Goal: Task Accomplishment & Management: Use online tool/utility

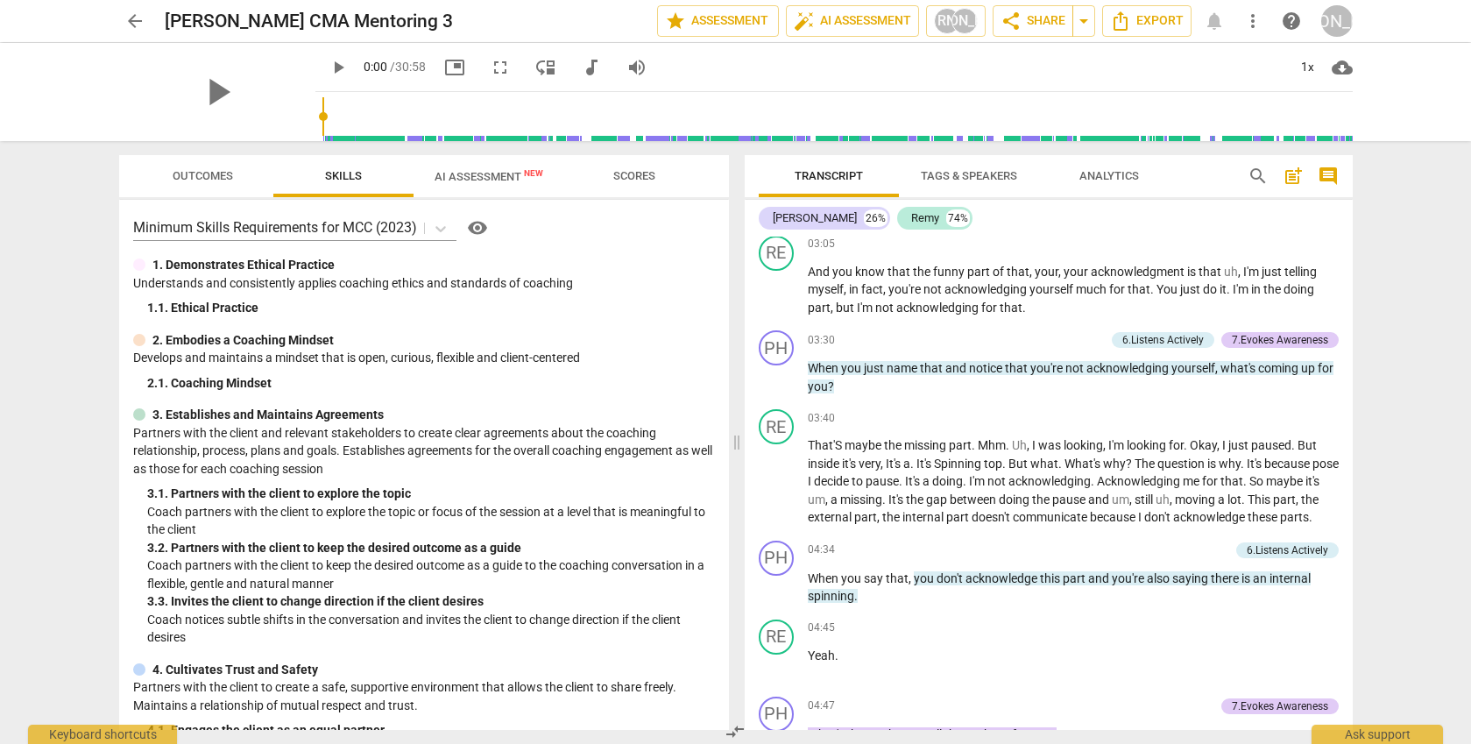
scroll to position [926, 0]
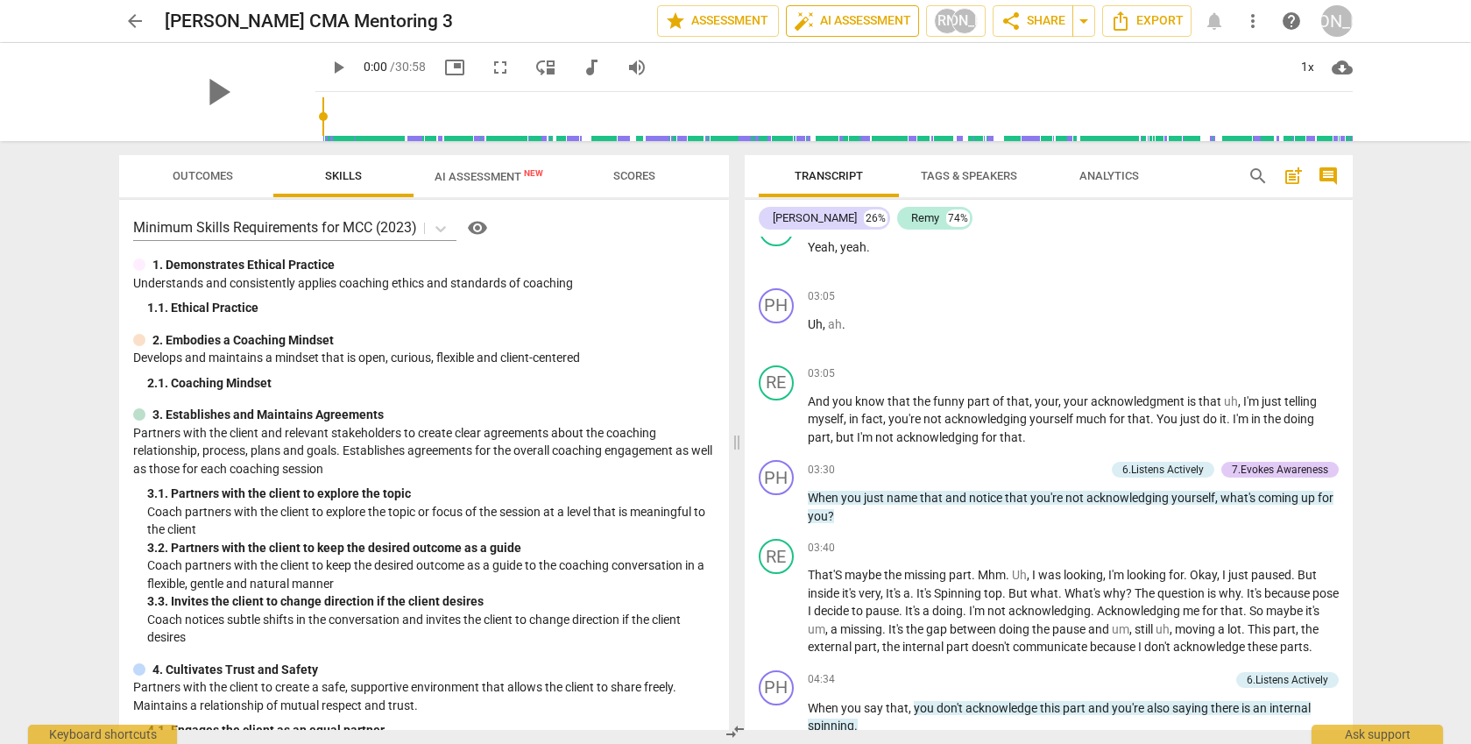
click at [876, 25] on span "auto_fix_high AI Assessment" at bounding box center [852, 21] width 117 height 21
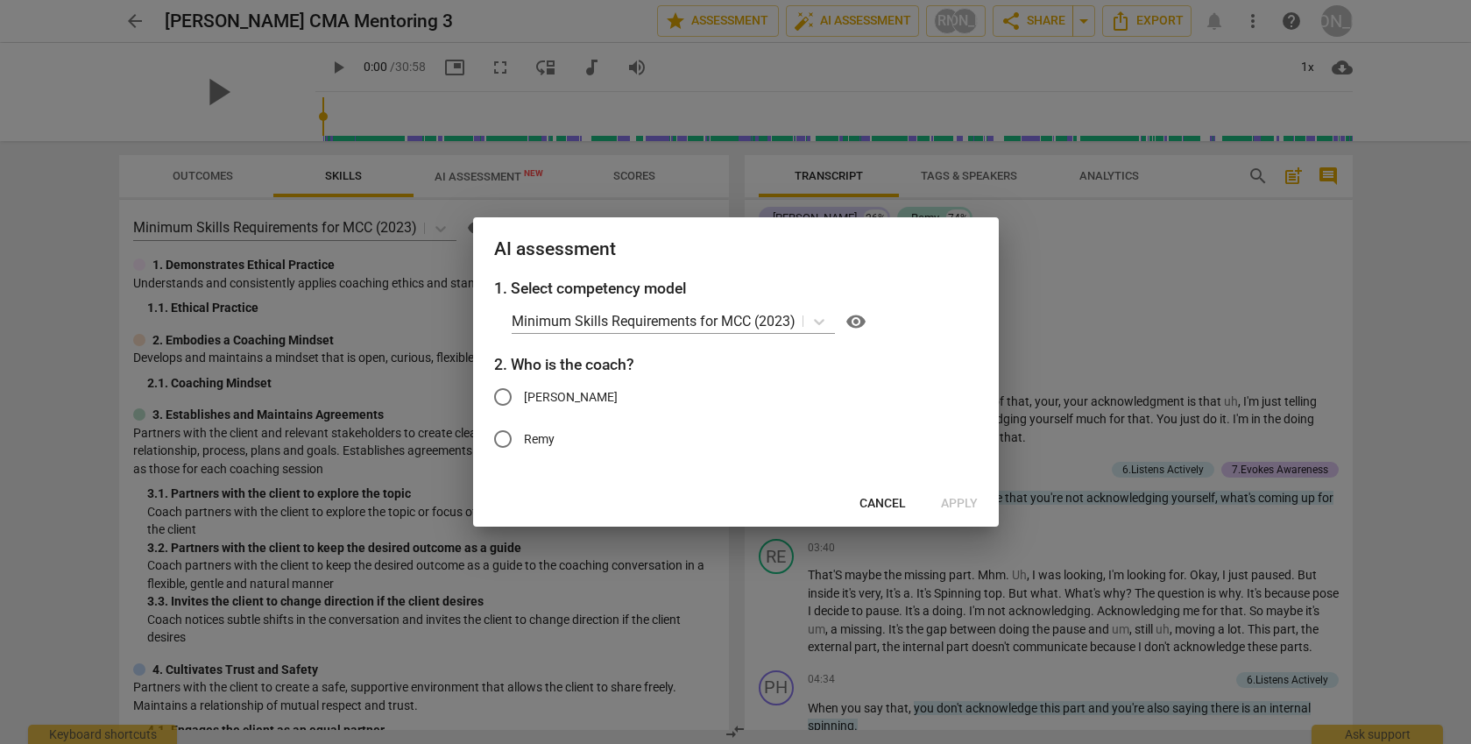
click at [868, 513] on button "Cancel" at bounding box center [883, 504] width 74 height 32
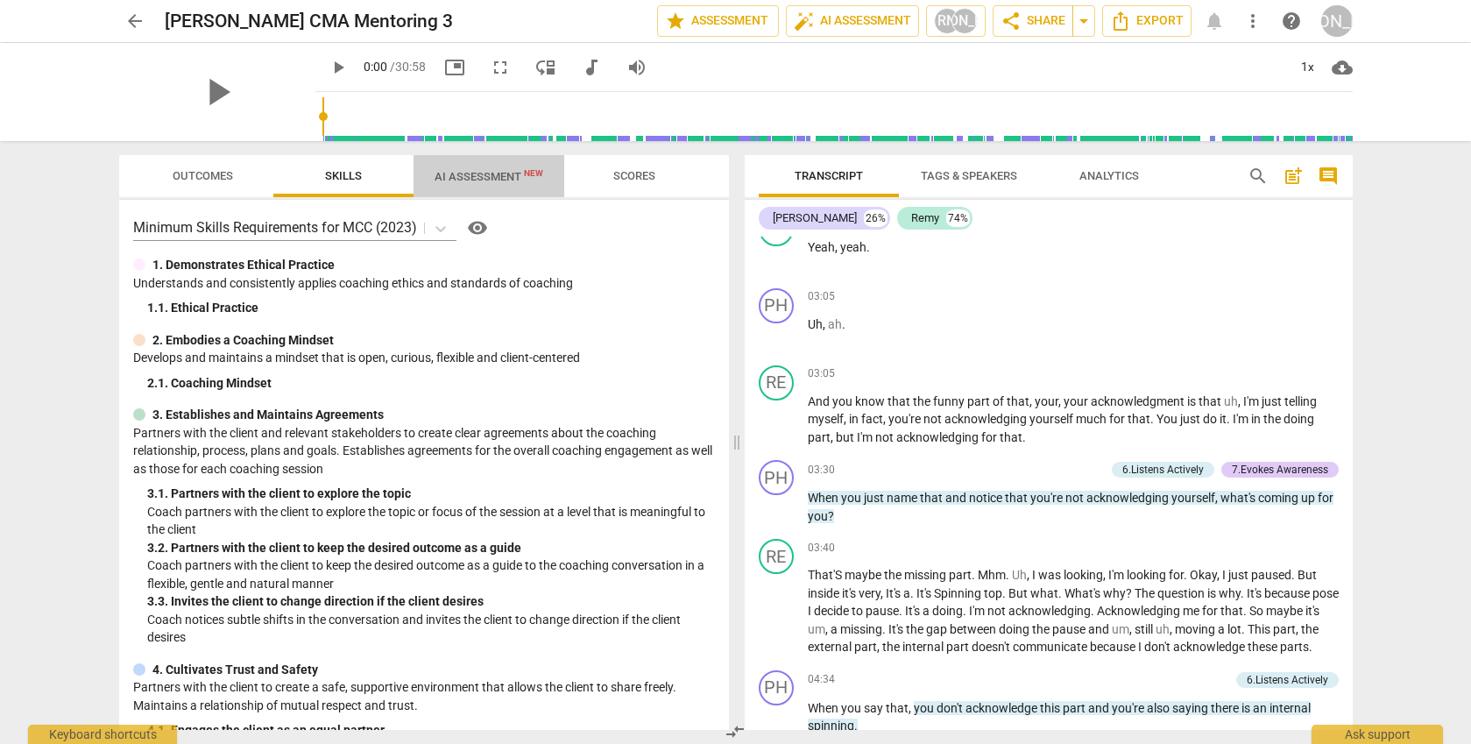
click at [506, 183] on span "AI Assessment New" at bounding box center [489, 176] width 151 height 26
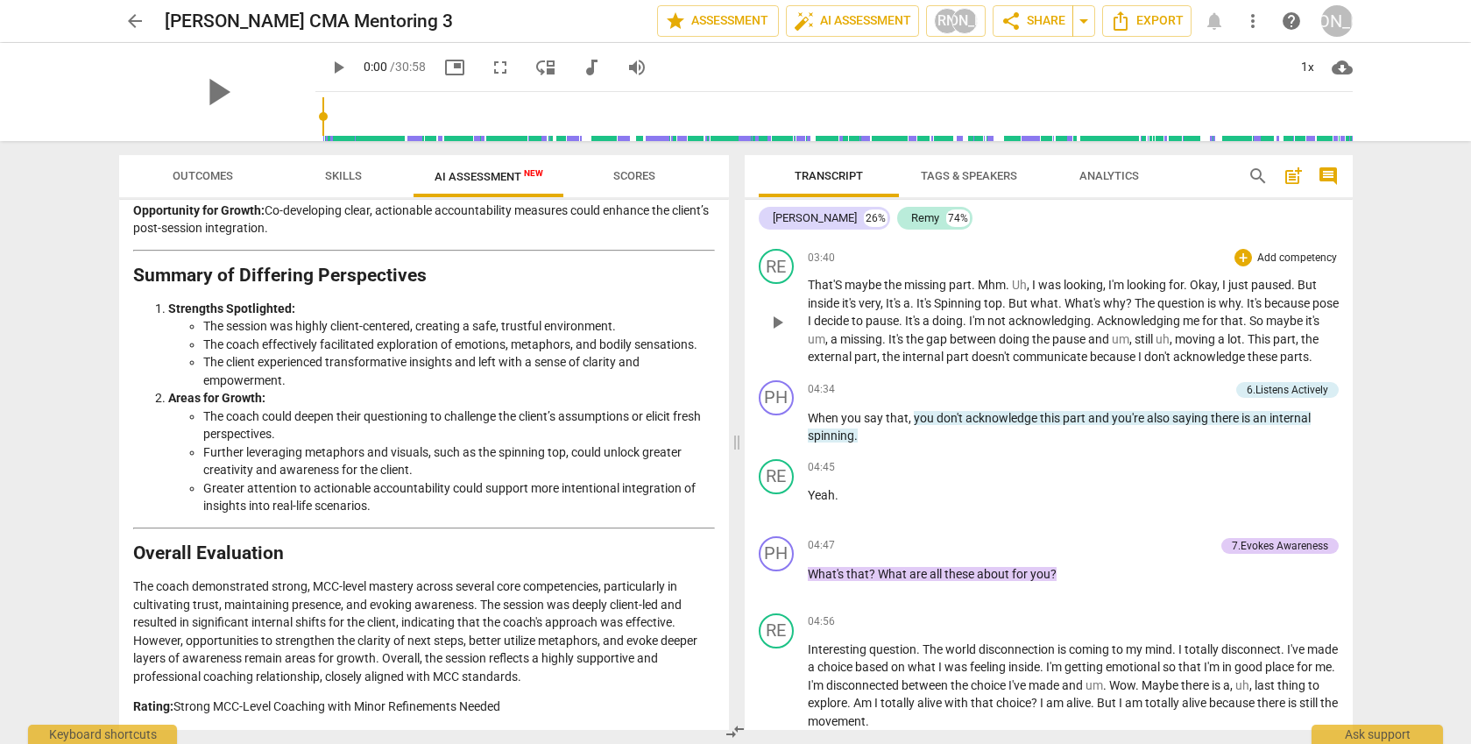
scroll to position [1261, 0]
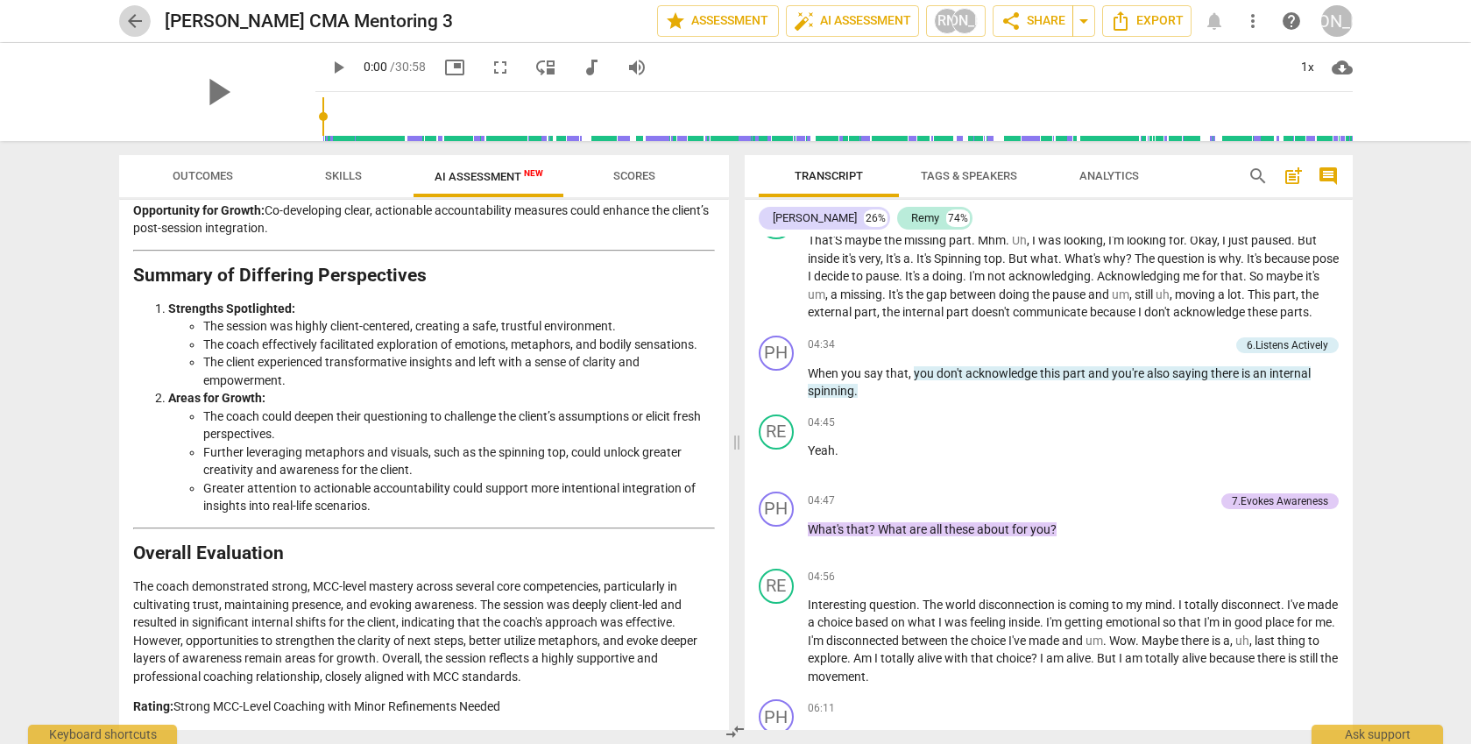
click at [132, 16] on span "arrow_back" at bounding box center [134, 21] width 21 height 21
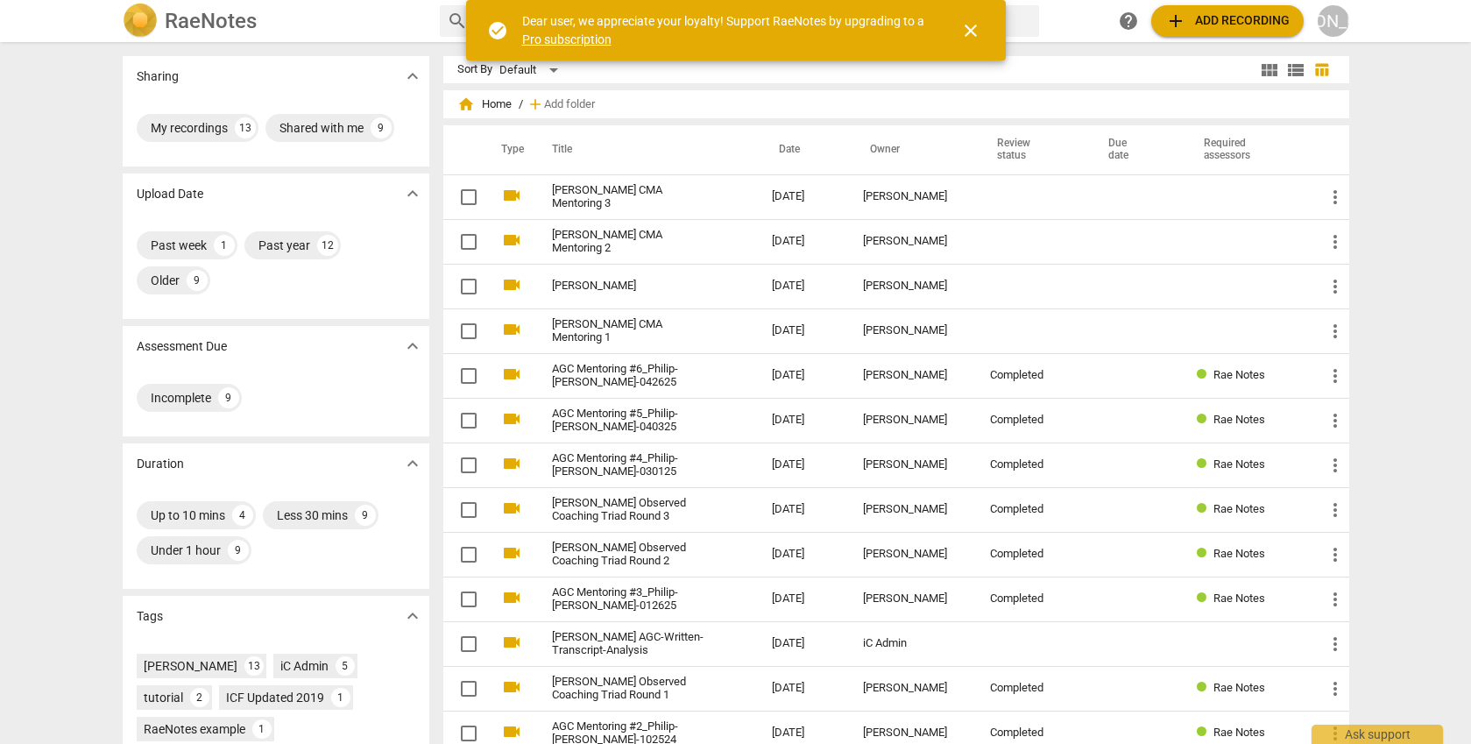
click at [978, 31] on span "close" at bounding box center [970, 30] width 21 height 21
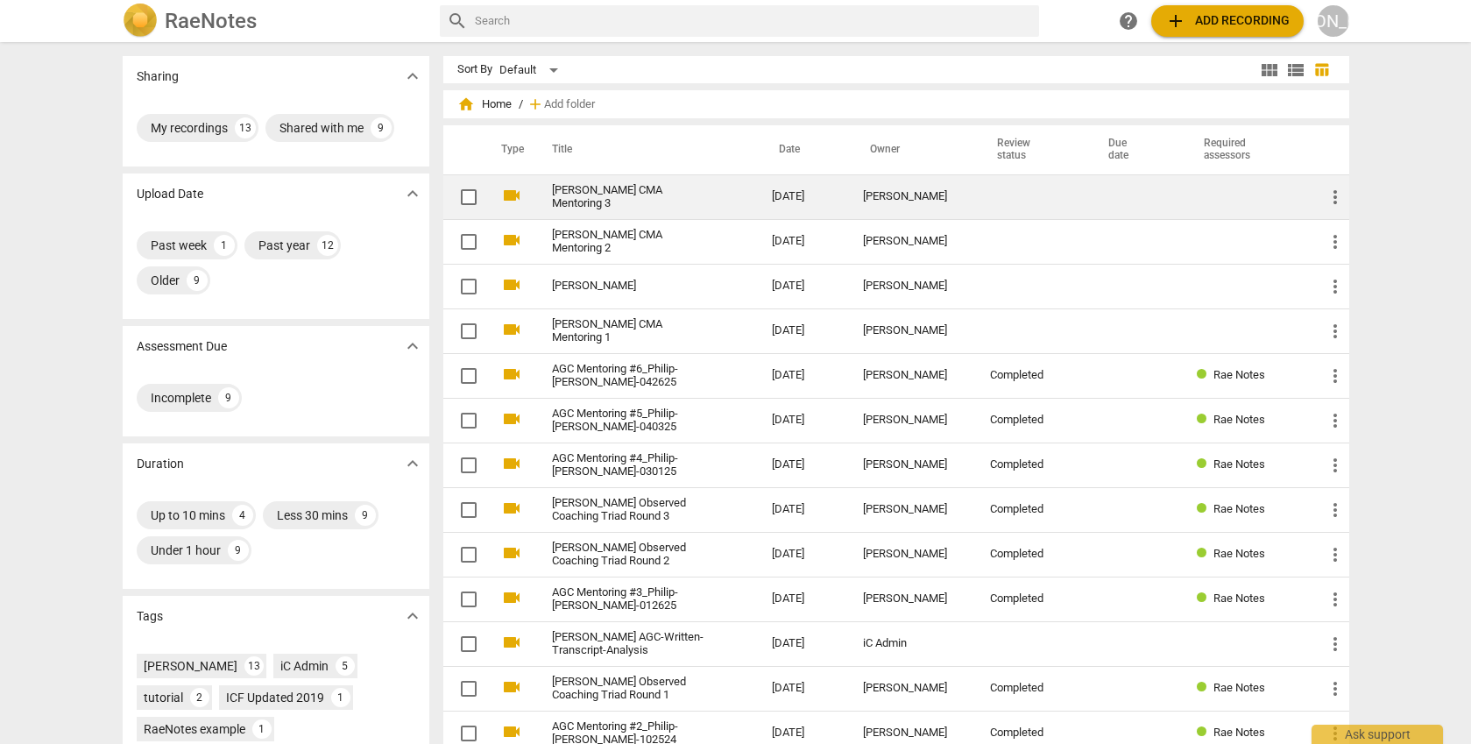
click at [849, 193] on td "[PERSON_NAME]" at bounding box center [912, 196] width 127 height 45
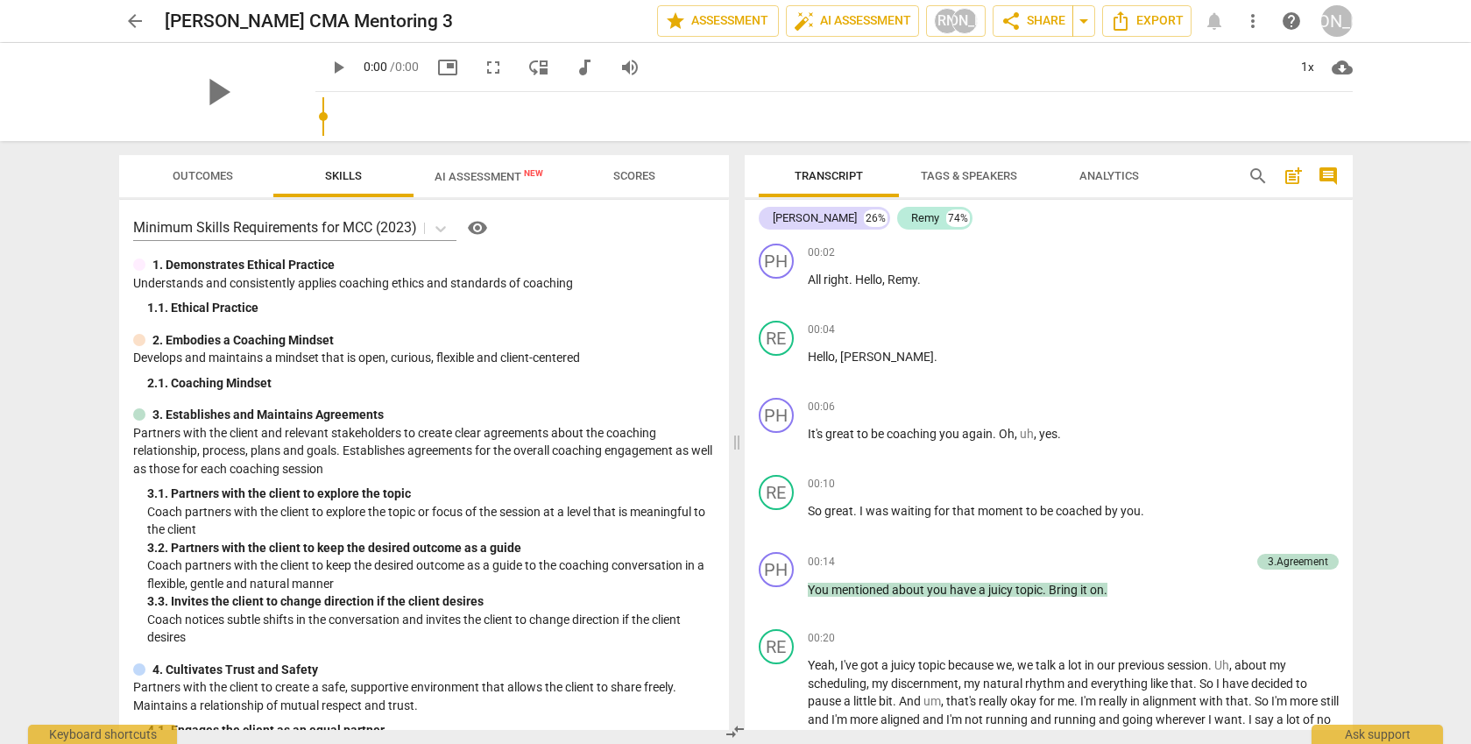
click at [485, 184] on span "AI Assessment New" at bounding box center [489, 176] width 151 height 26
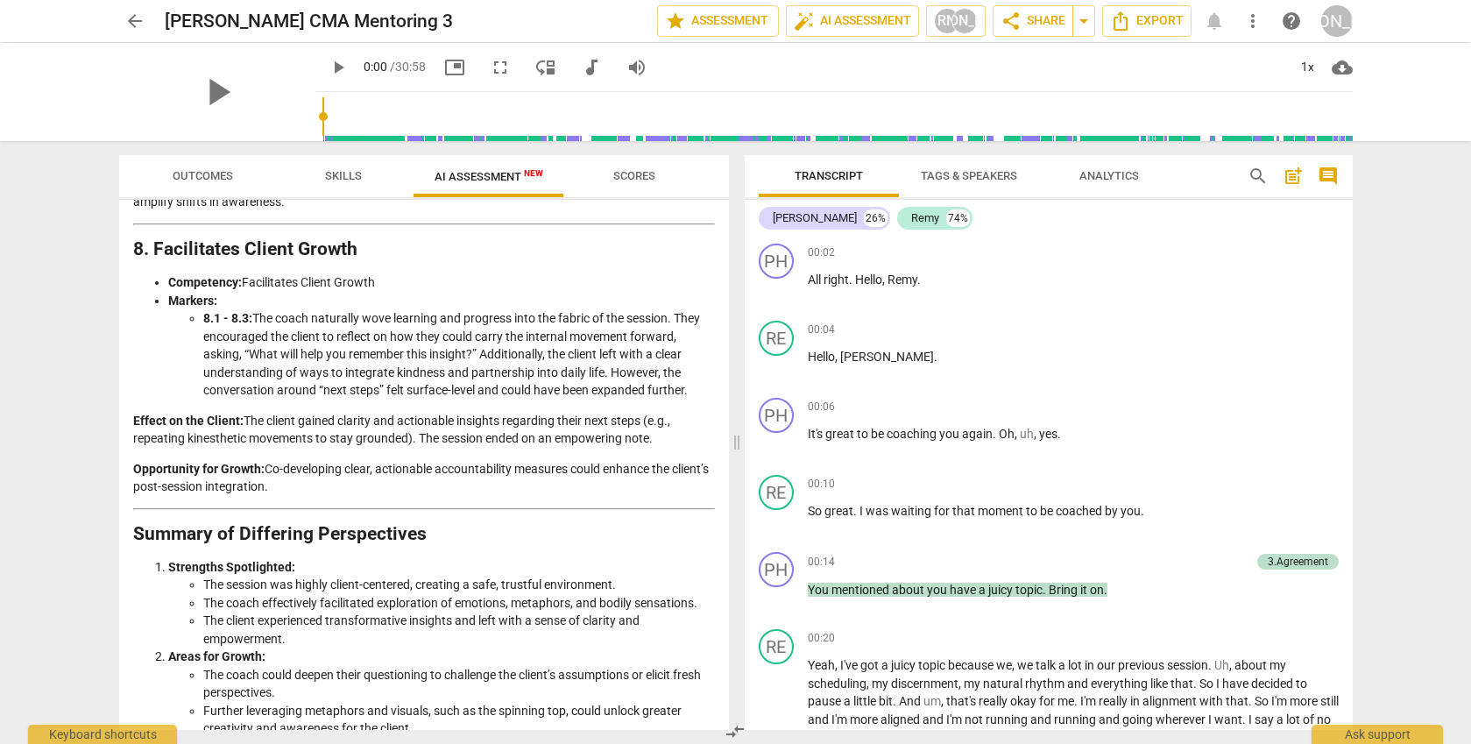
scroll to position [2519, 0]
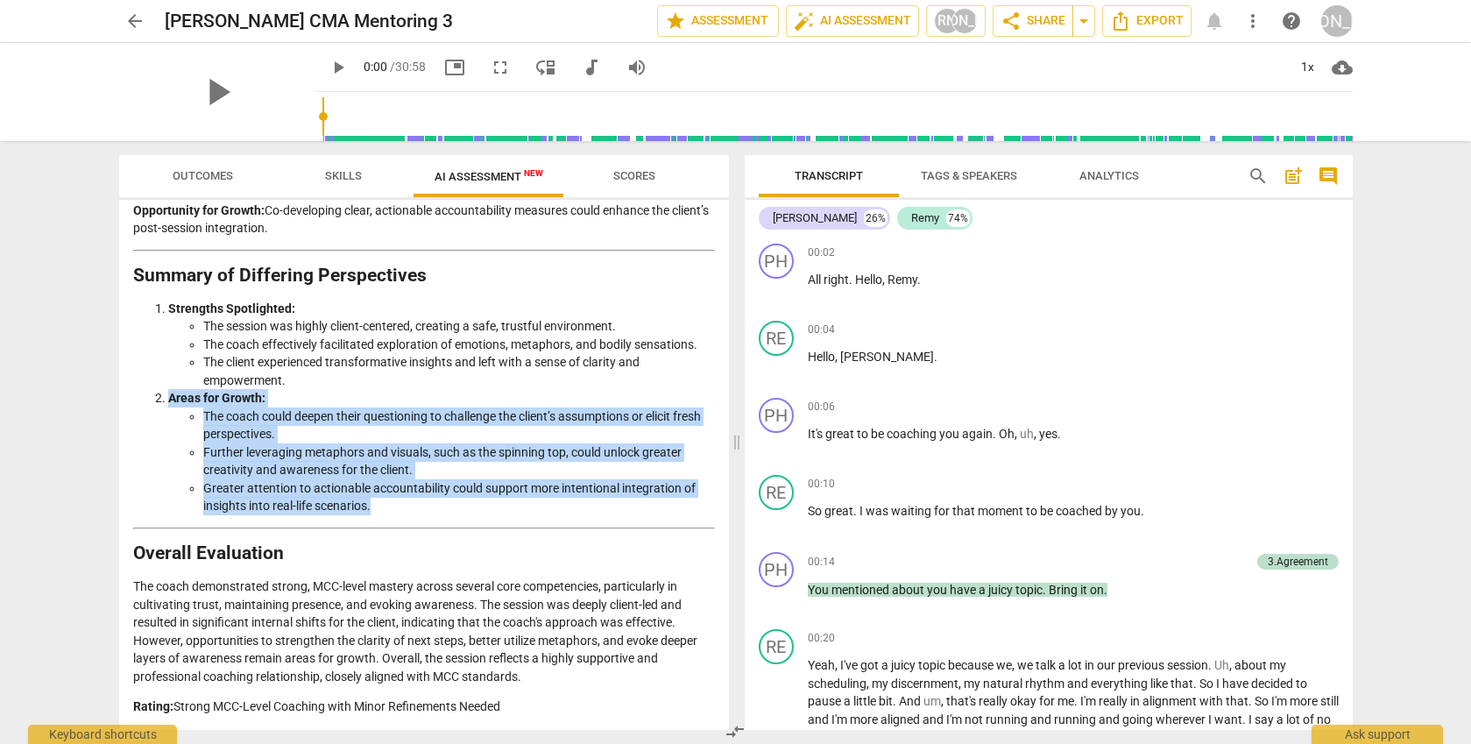
drag, startPoint x: 436, startPoint y: 507, endPoint x: 200, endPoint y: 407, distance: 257.2
click at [200, 407] on ul "The coach could deepen their questioning to challenge the client’s assumptions …" at bounding box center [441, 461] width 547 height 108
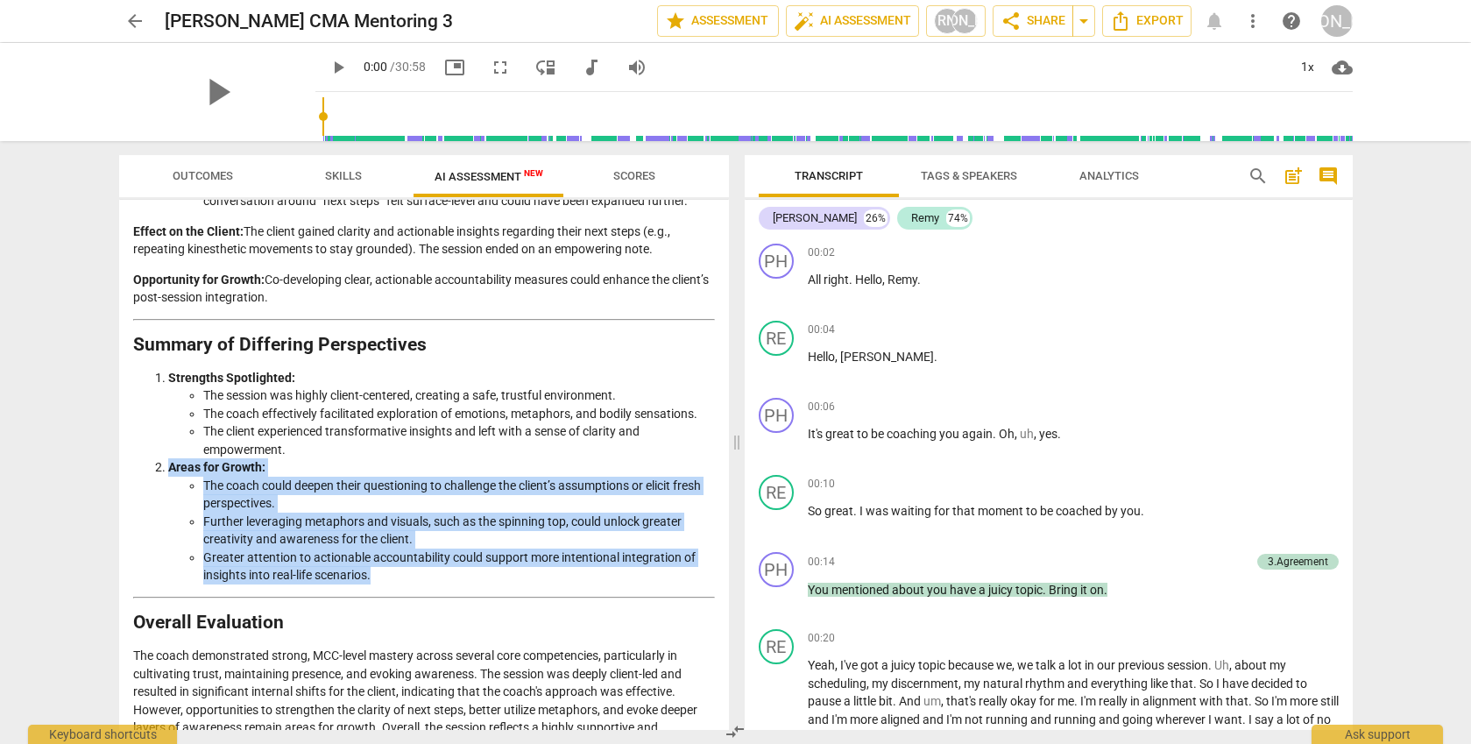
scroll to position [2439, 0]
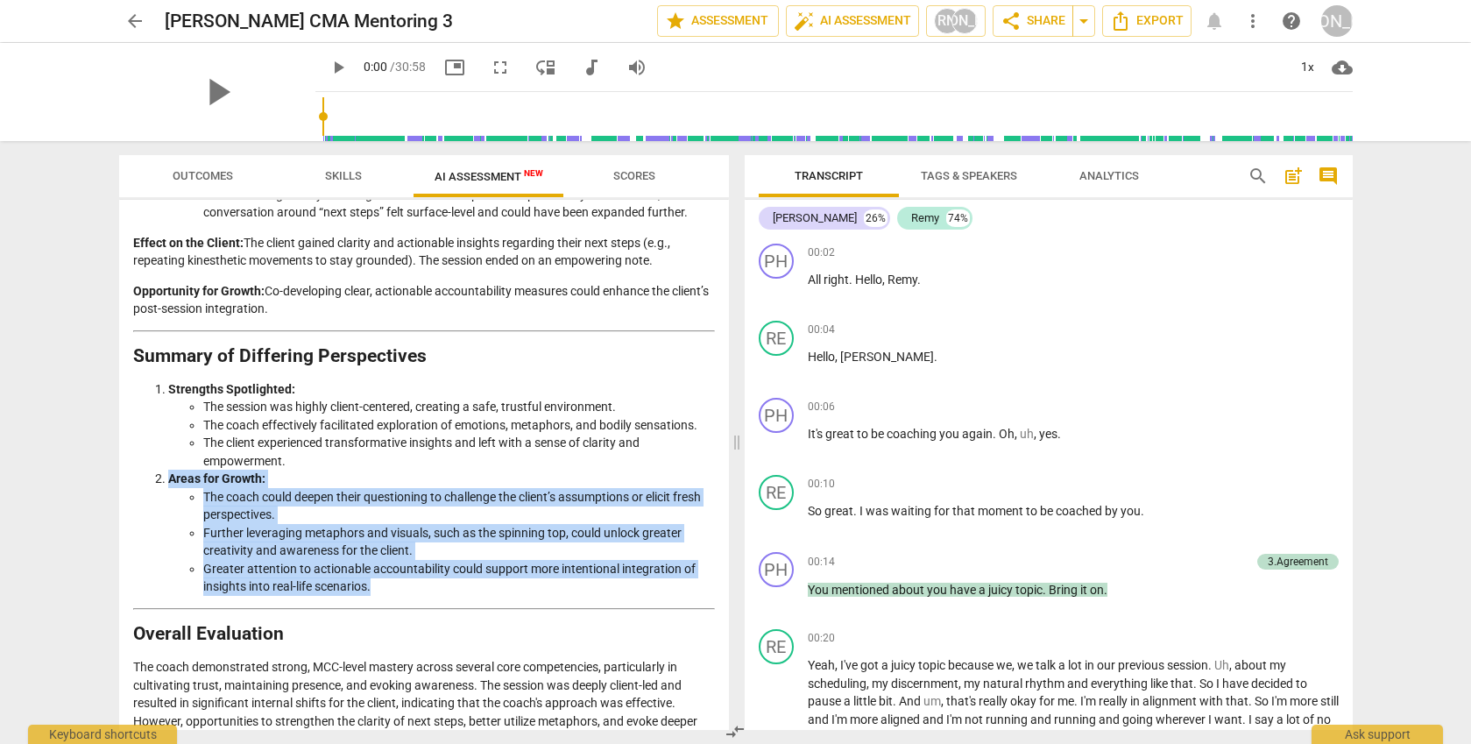
click at [437, 574] on li "Greater attention to actionable accountability could support more intentional i…" at bounding box center [459, 578] width 512 height 36
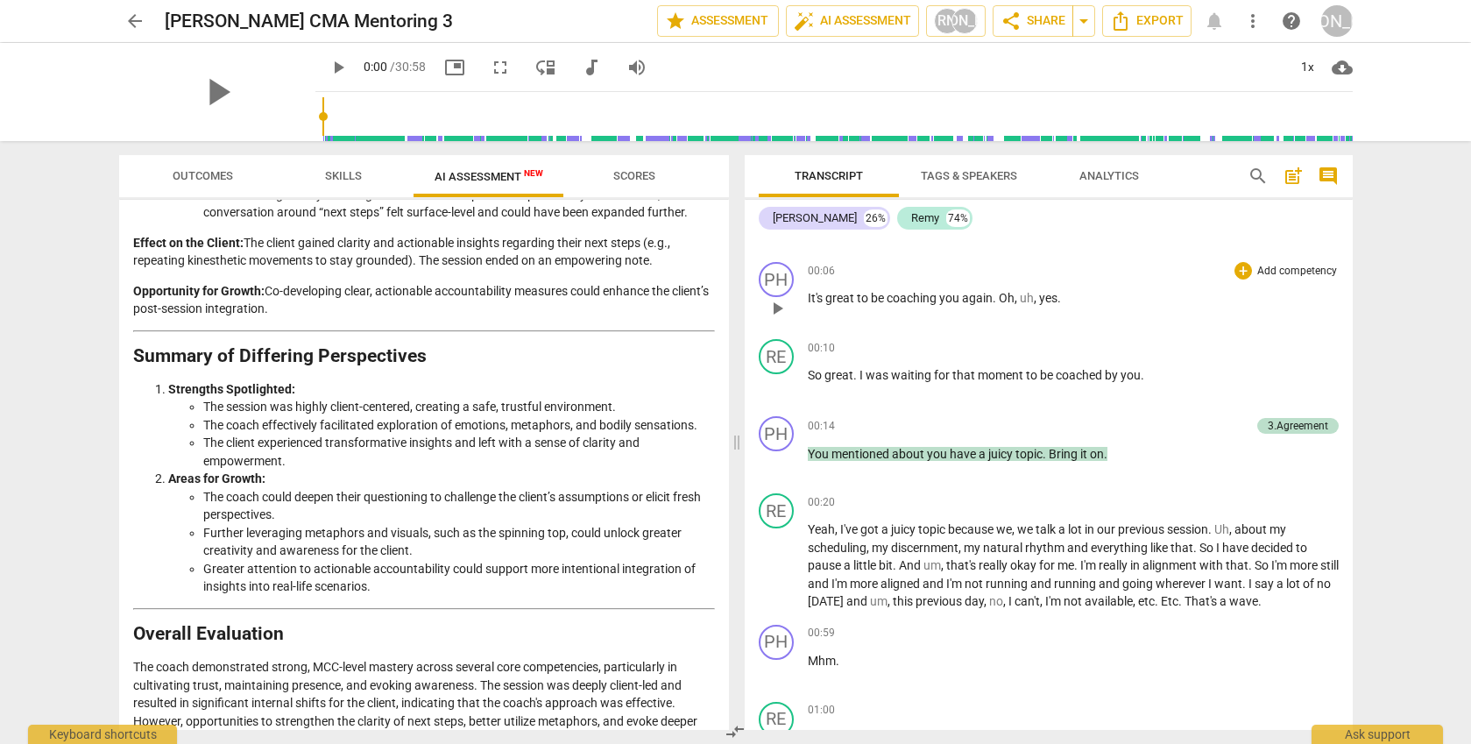
scroll to position [153, 0]
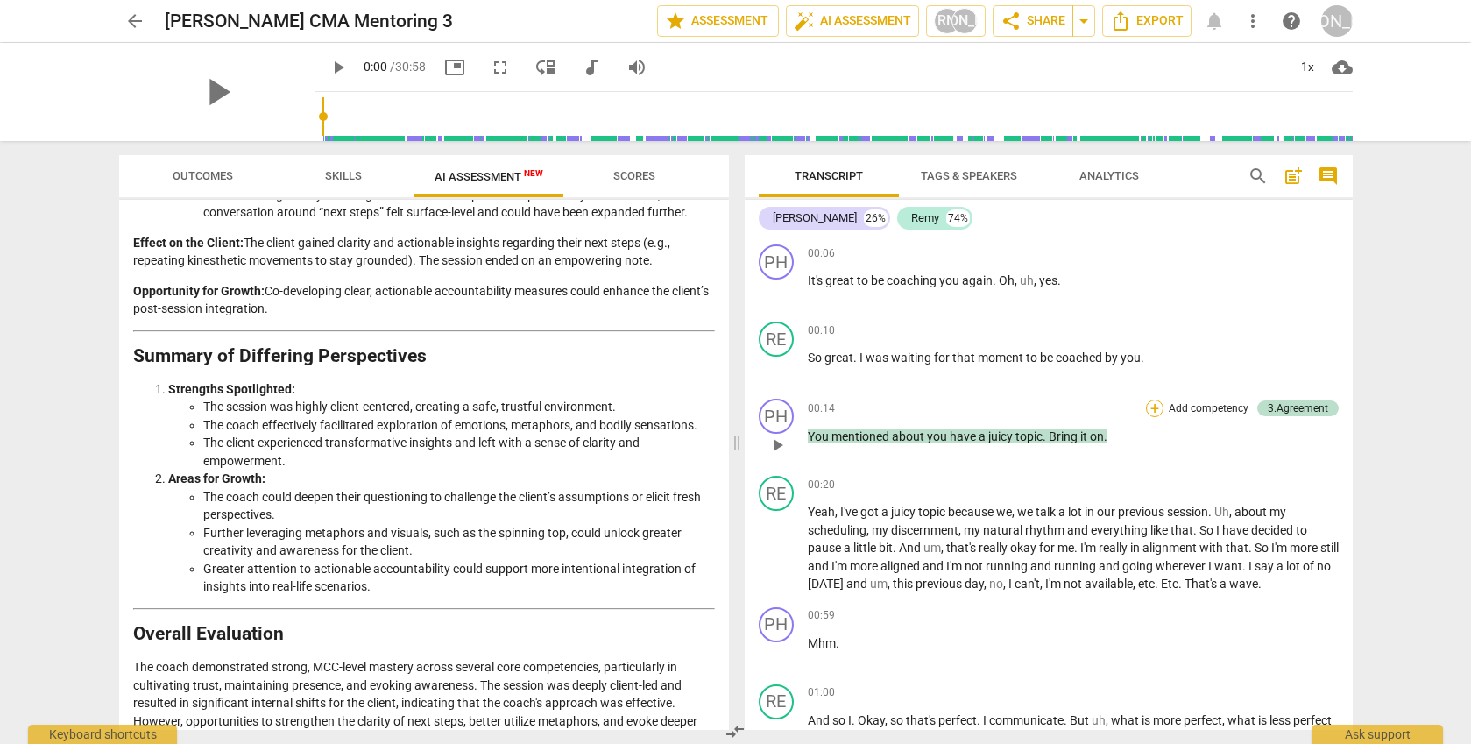
click at [1148, 408] on div "+" at bounding box center [1155, 409] width 18 height 18
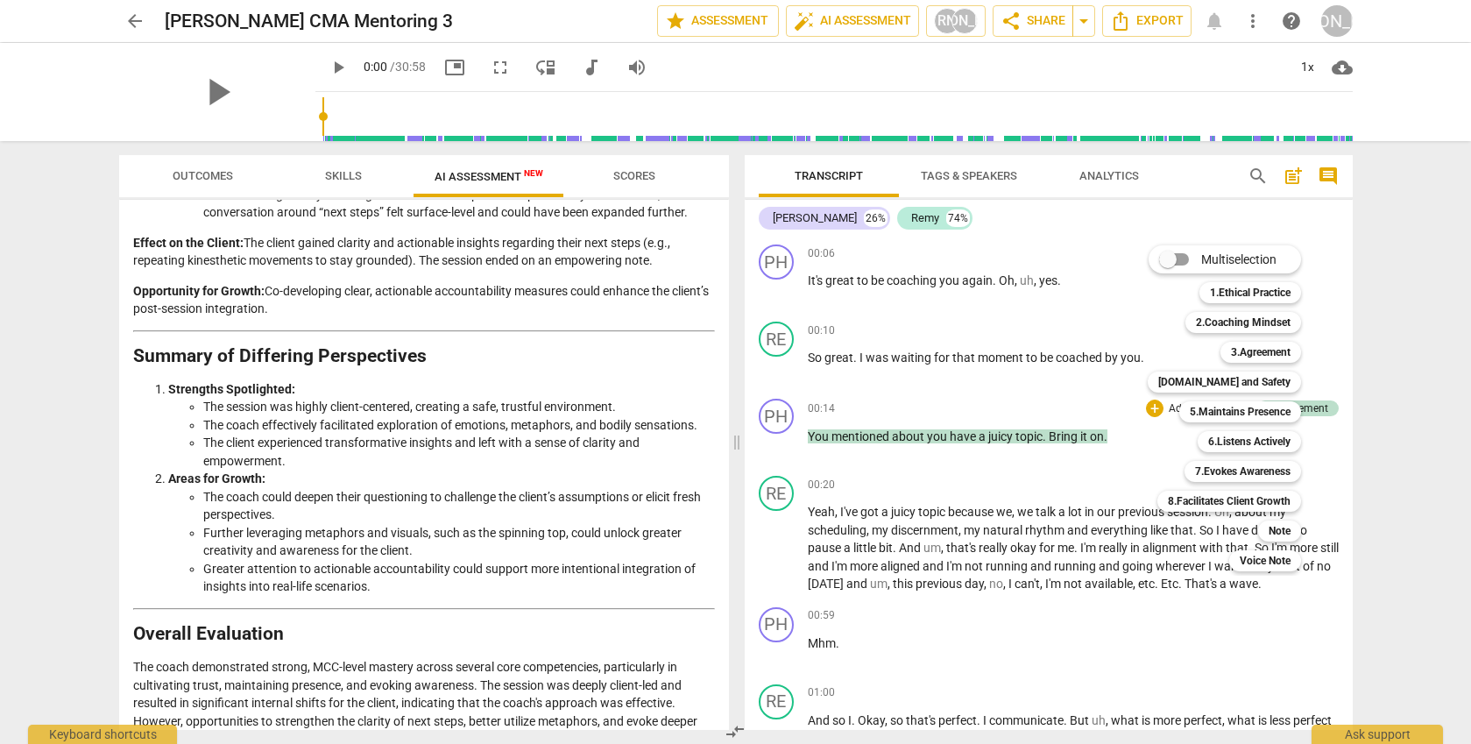
click at [1111, 479] on div at bounding box center [735, 372] width 1471 height 744
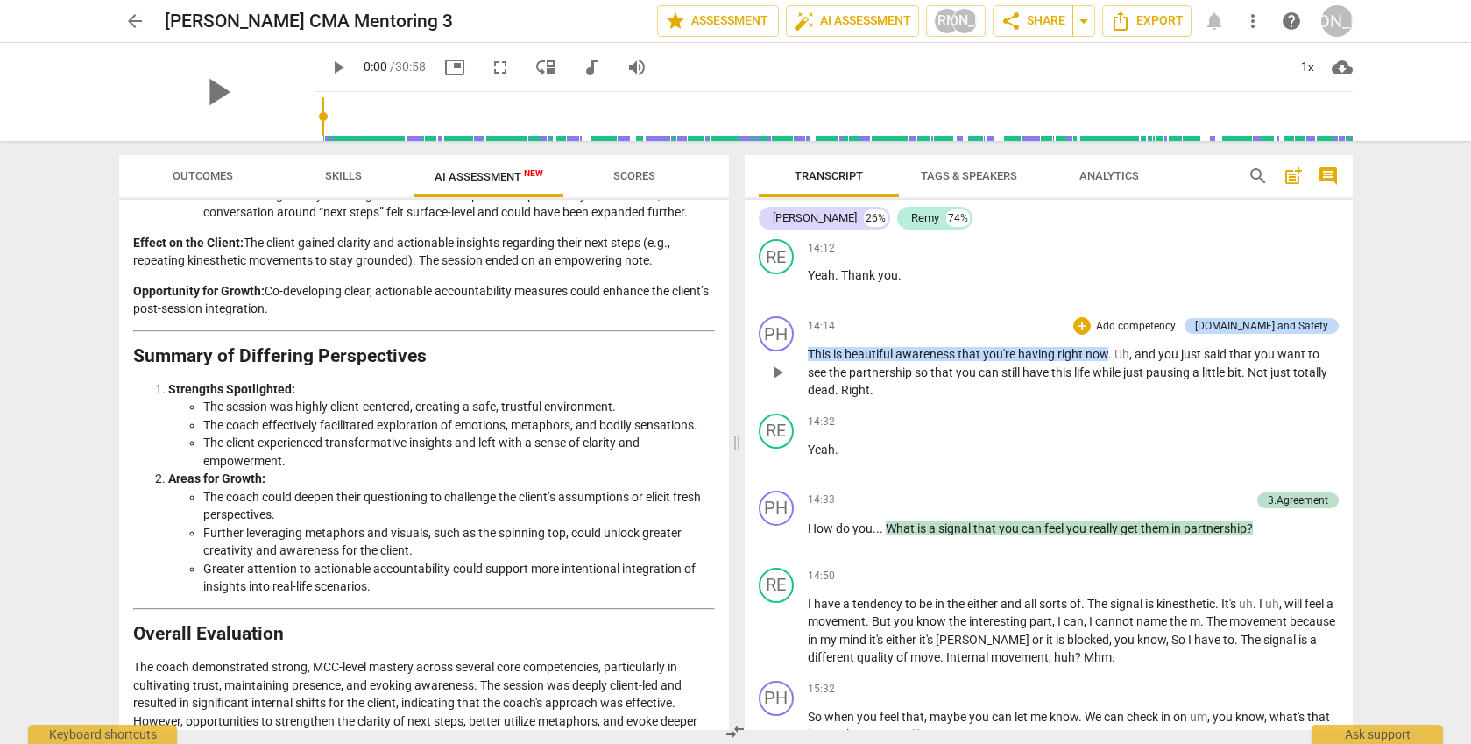
scroll to position [4623, 0]
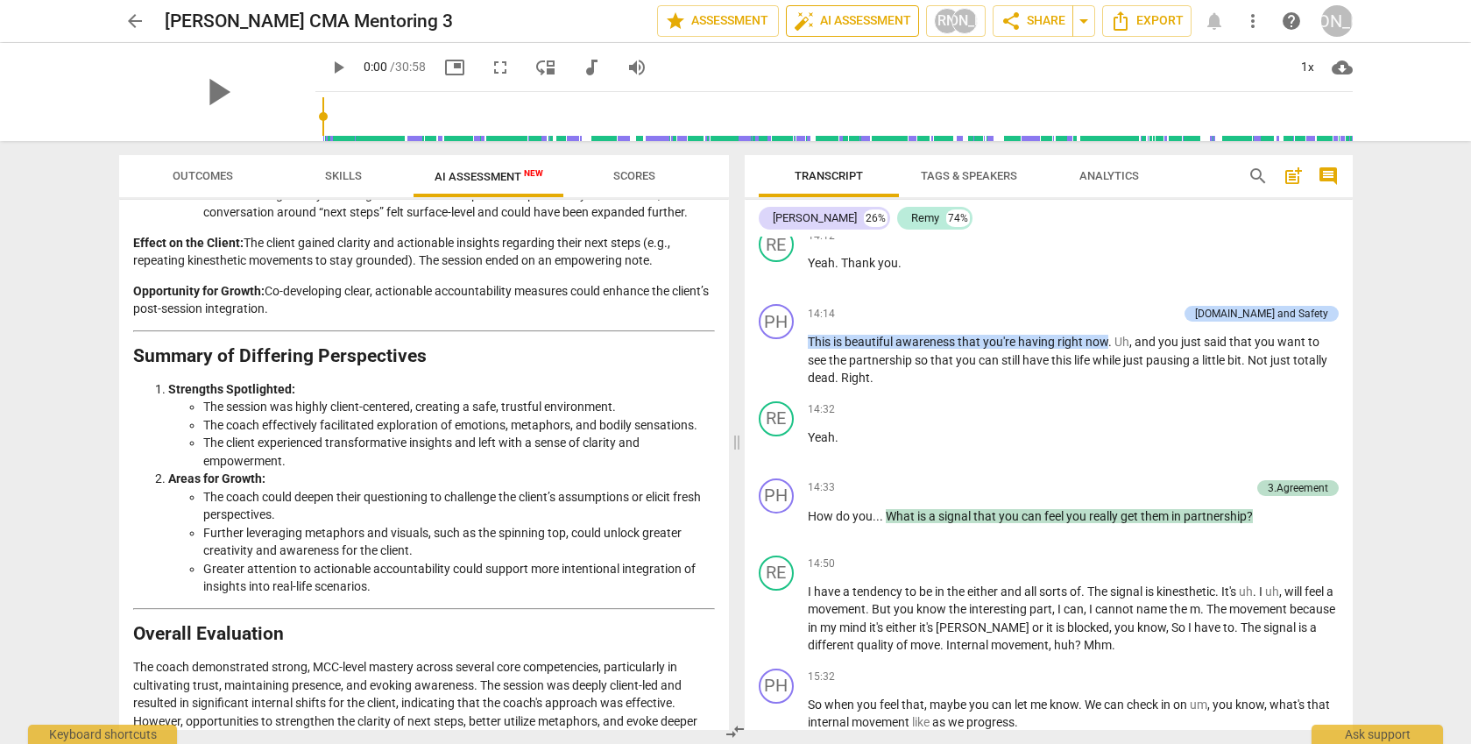
click at [816, 22] on span "auto_fix_high AI Assessment" at bounding box center [852, 21] width 117 height 21
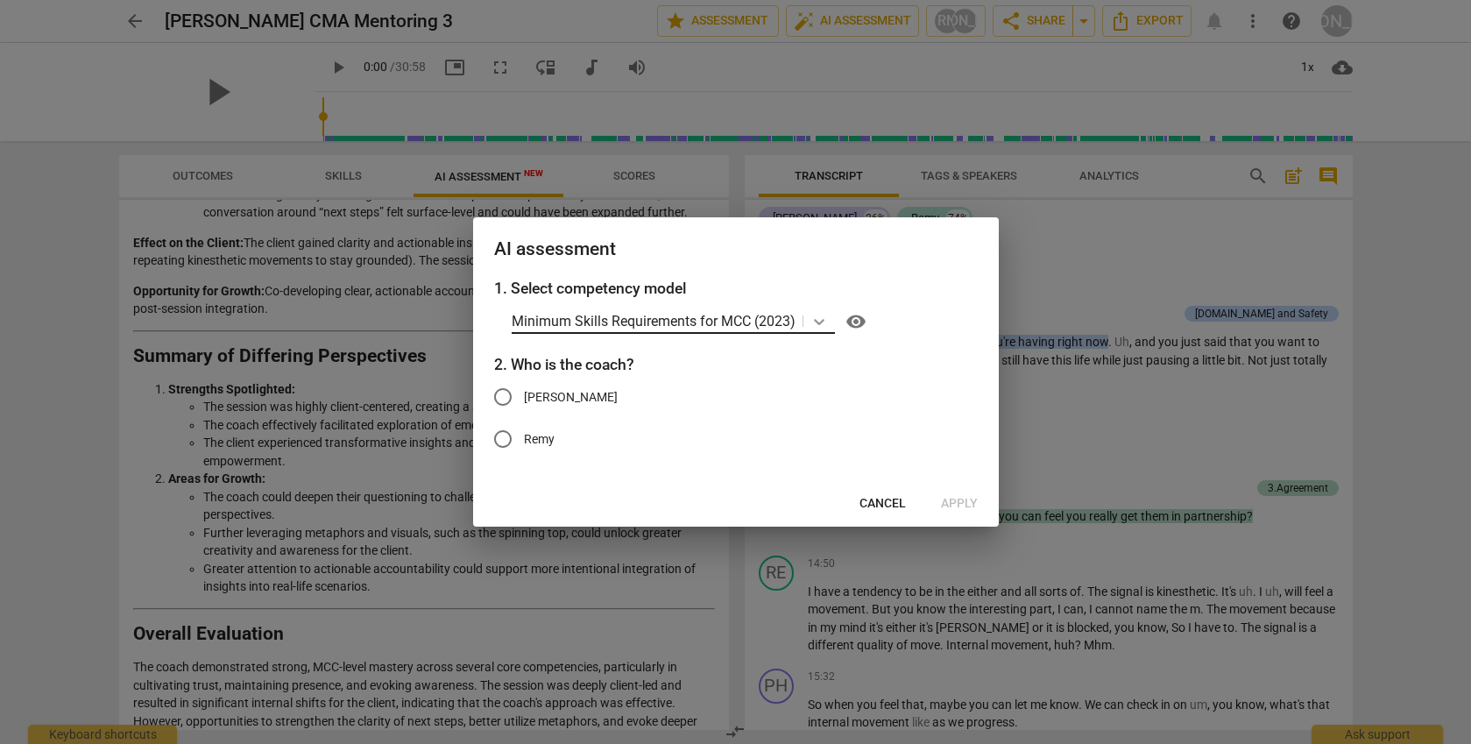
click at [808, 322] on div at bounding box center [820, 320] width 32 height 25
click at [883, 254] on h2 "AI assessment" at bounding box center [736, 249] width 484 height 22
click at [864, 500] on span "Cancel" at bounding box center [883, 504] width 46 height 18
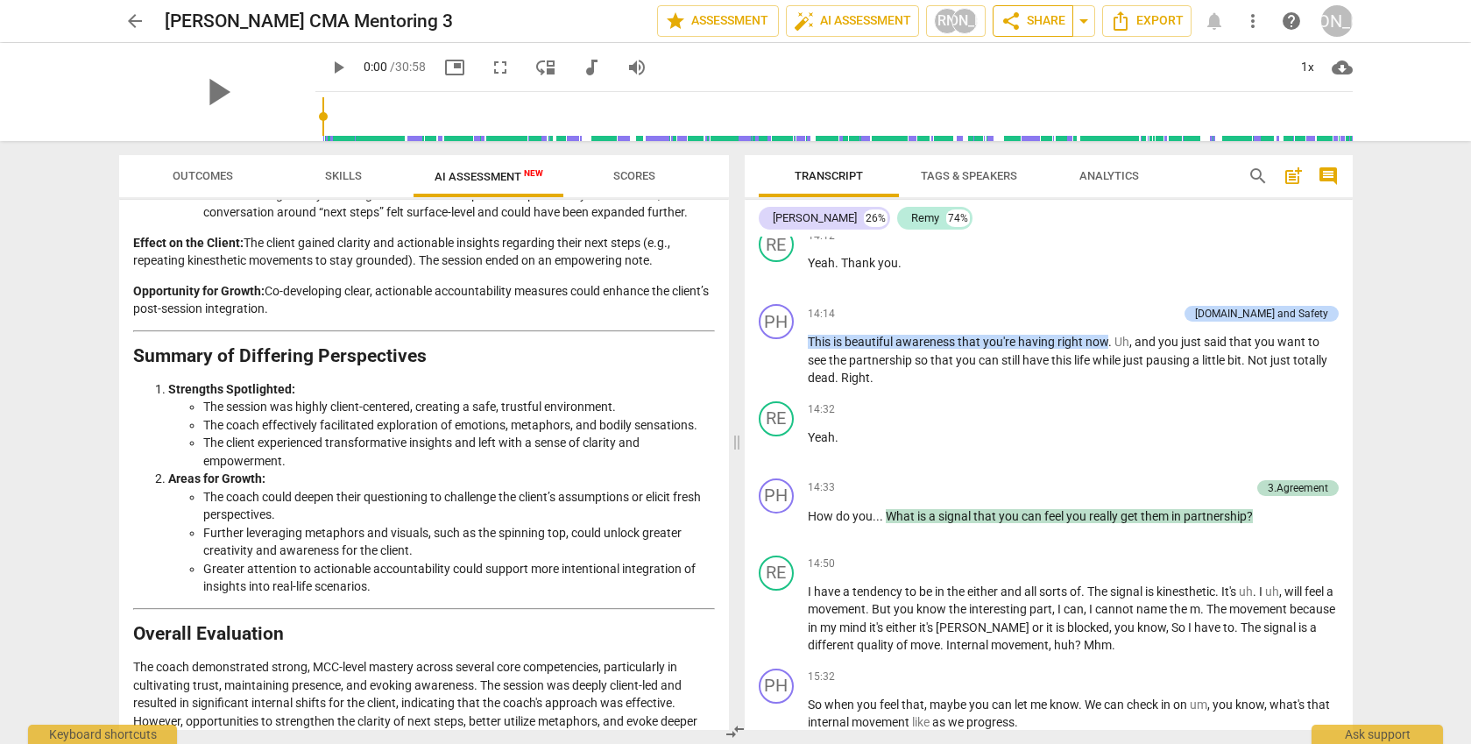
click at [1051, 27] on span "share Share" at bounding box center [1033, 21] width 65 height 21
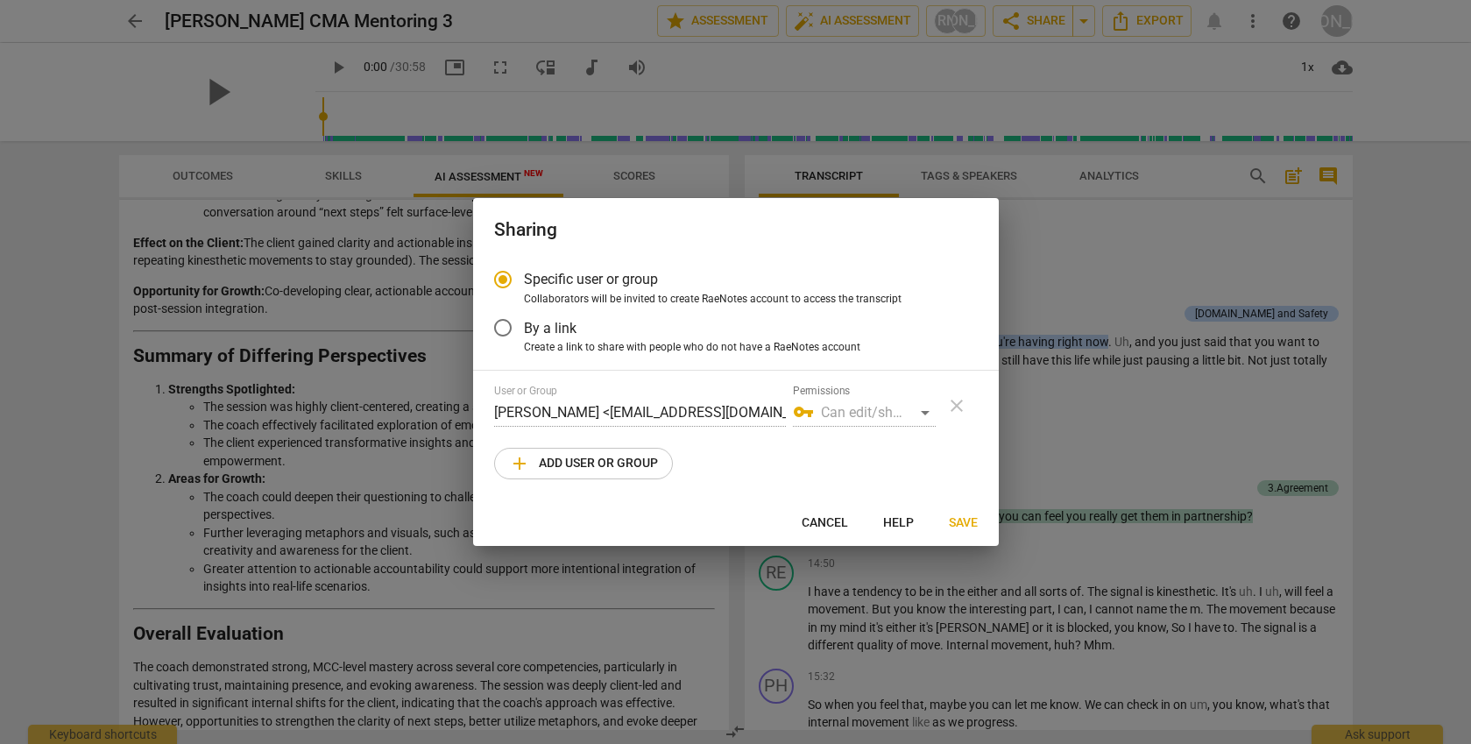
click at [1092, 255] on div at bounding box center [735, 372] width 1471 height 744
radio input "false"
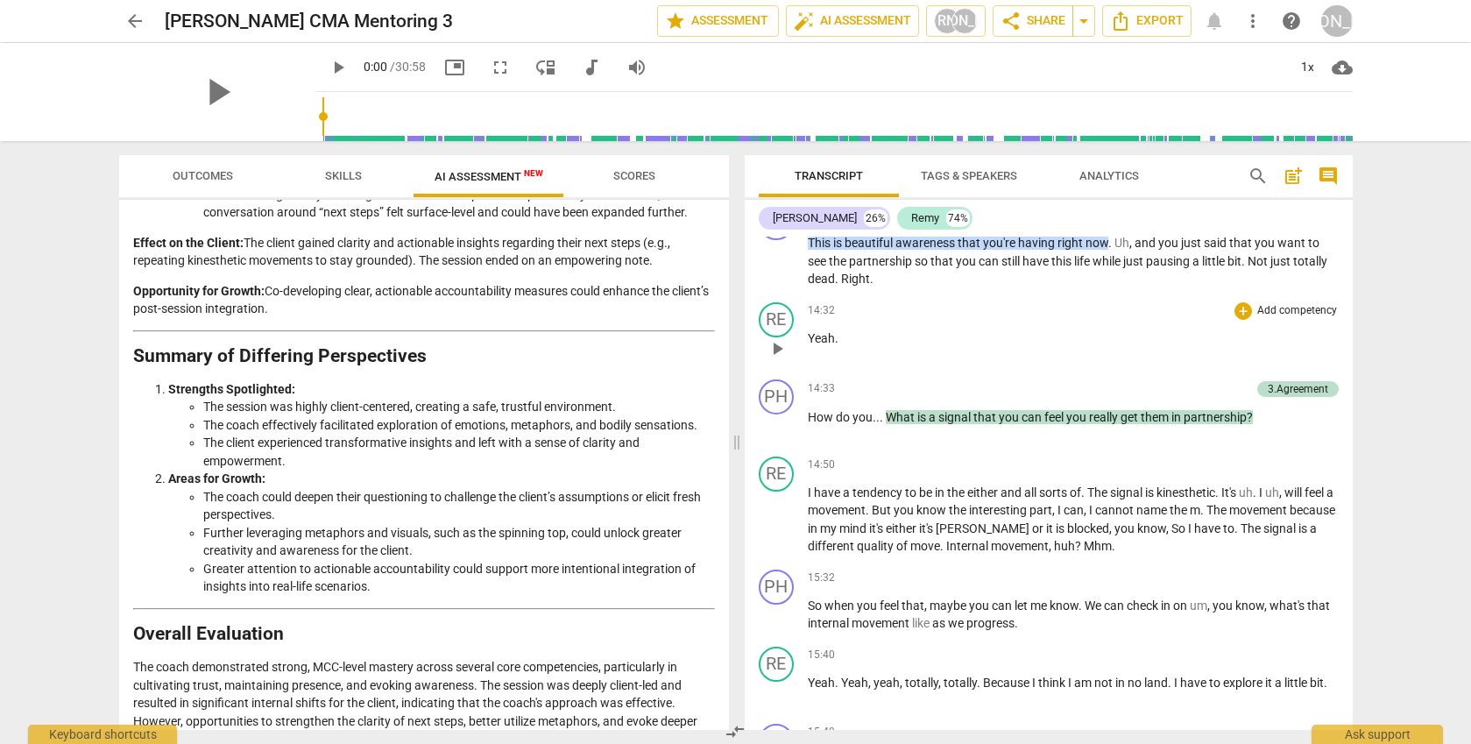
scroll to position [4738, 0]
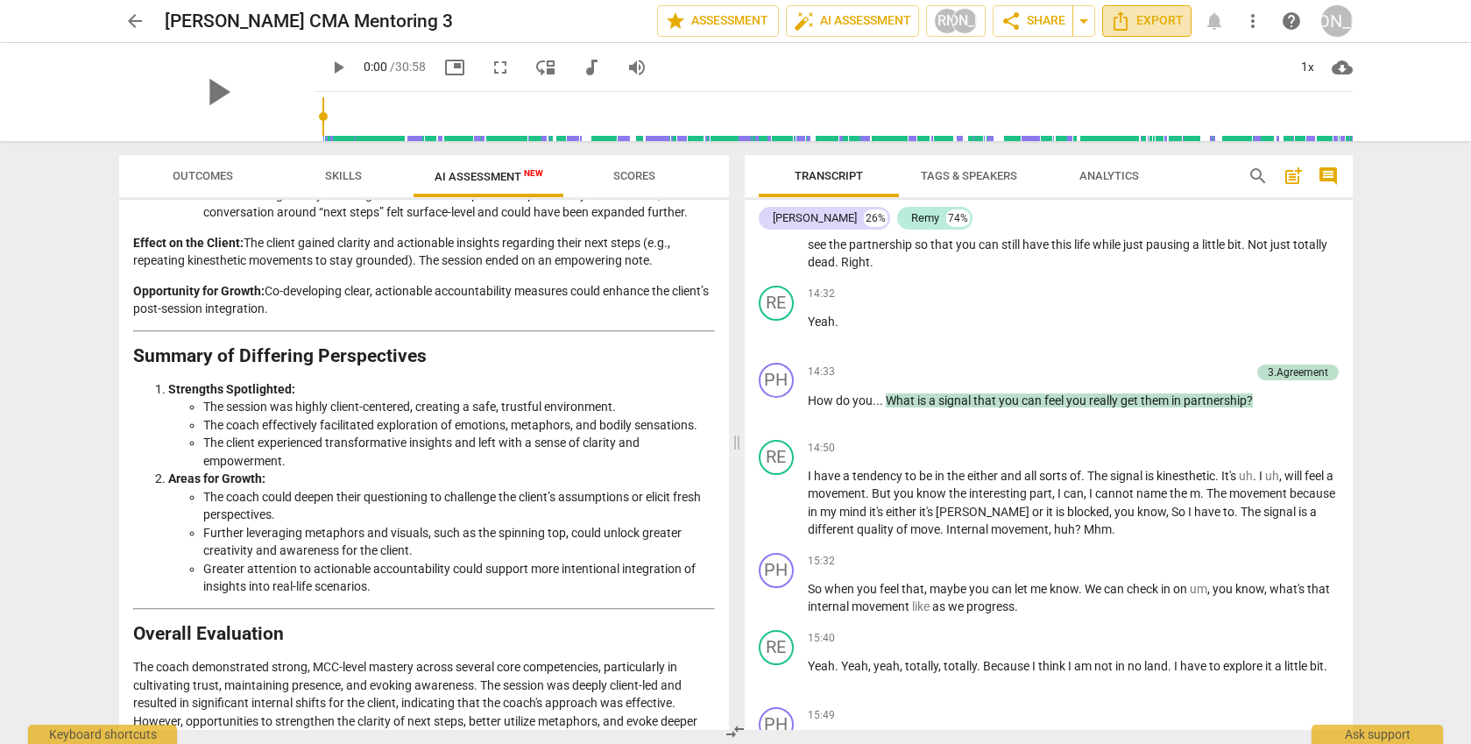
click at [1138, 26] on span "Export" at bounding box center [1147, 21] width 74 height 21
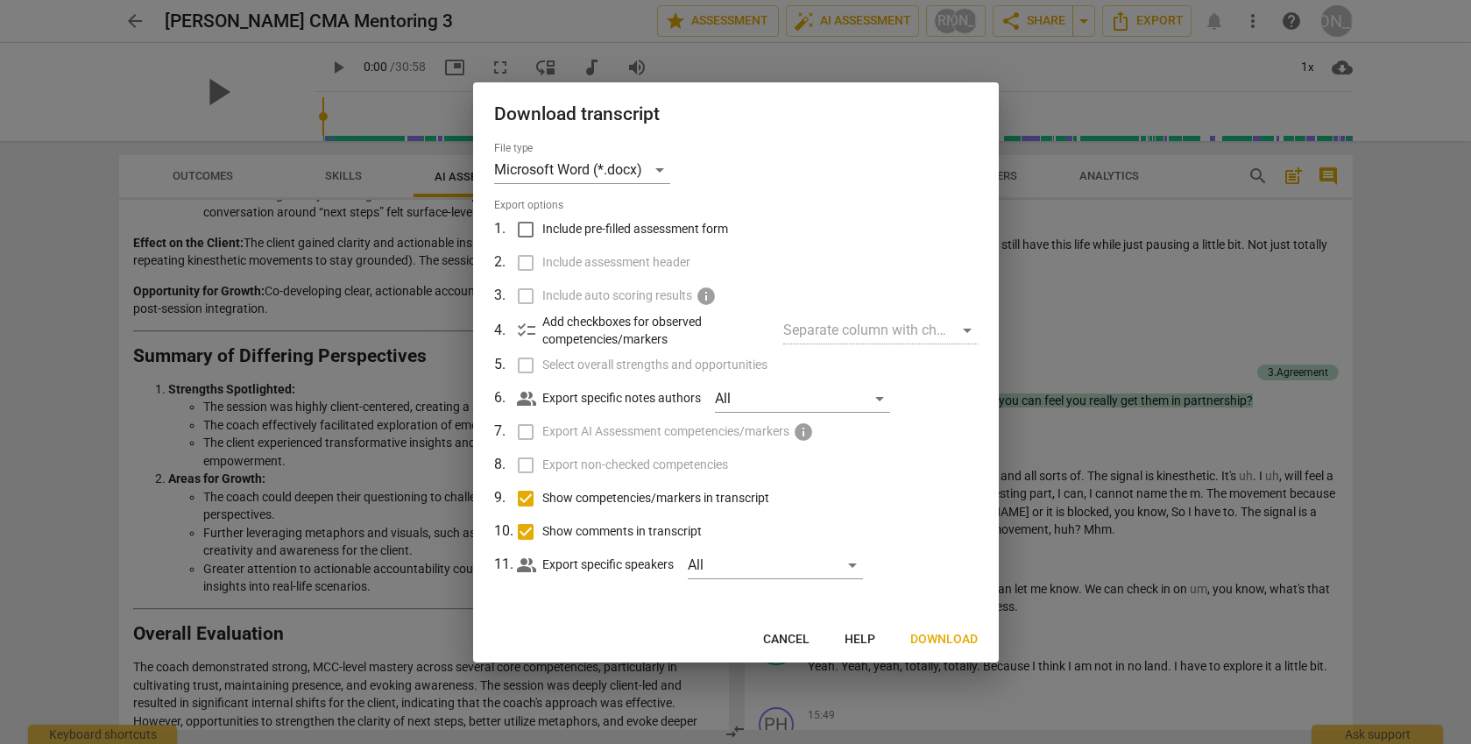
click at [788, 627] on button "Cancel" at bounding box center [786, 640] width 74 height 32
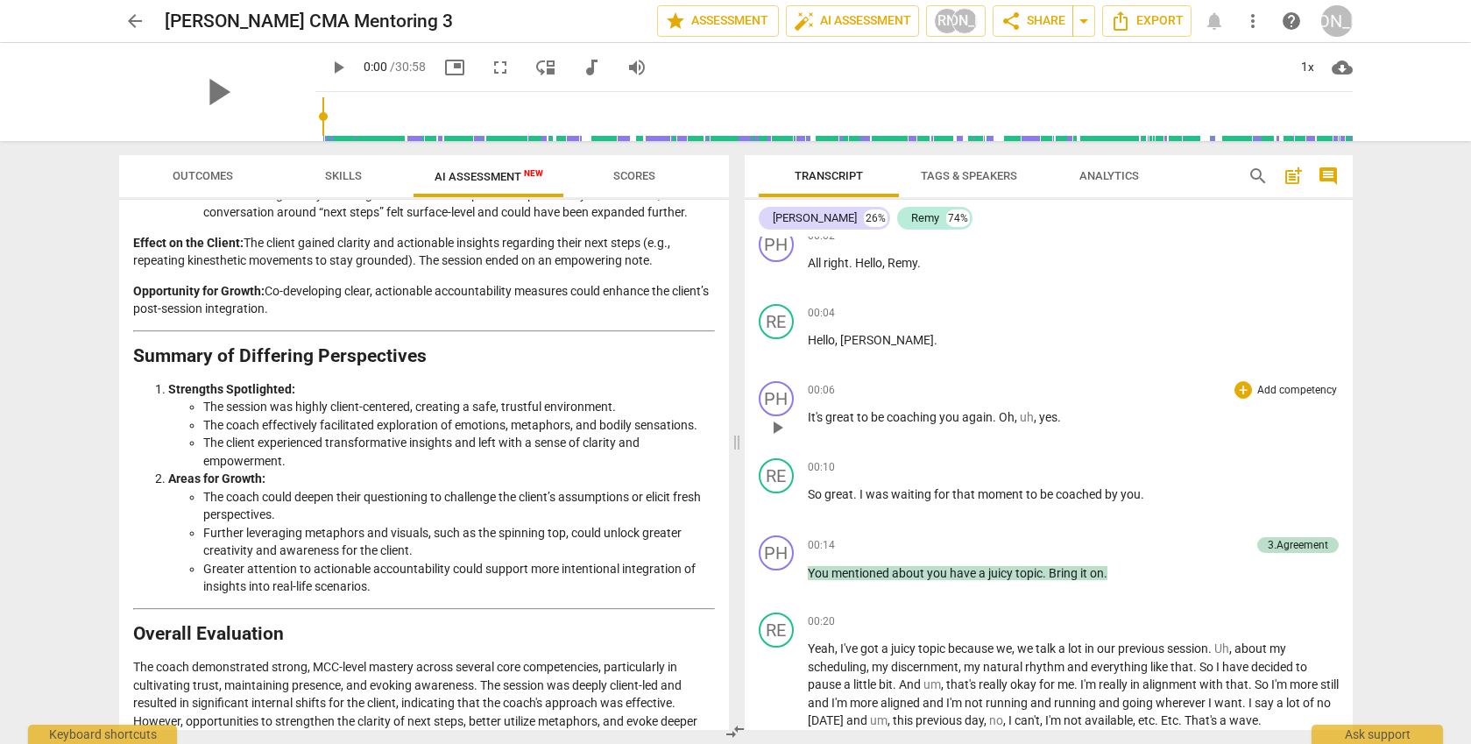
scroll to position [0, 0]
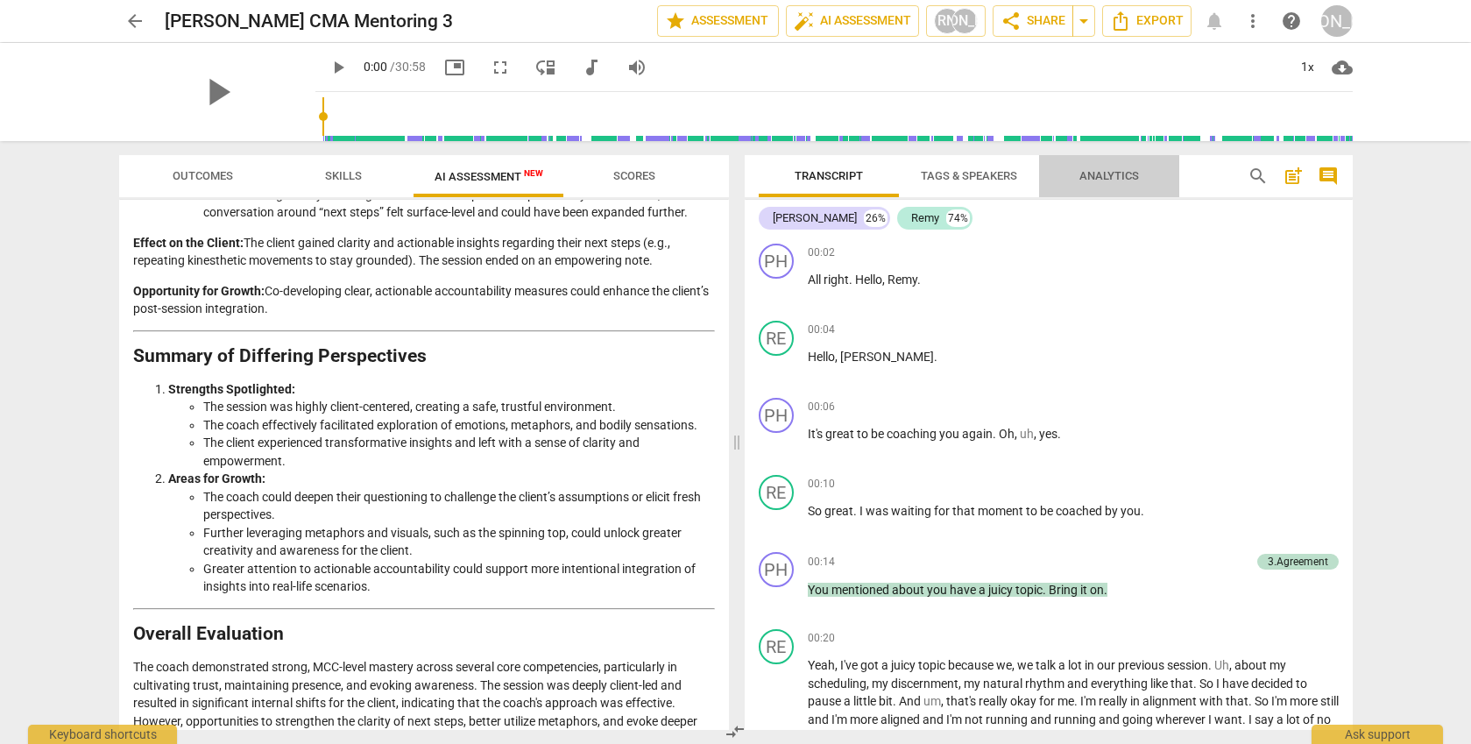
click at [1095, 179] on span "Analytics" at bounding box center [1110, 175] width 60 height 13
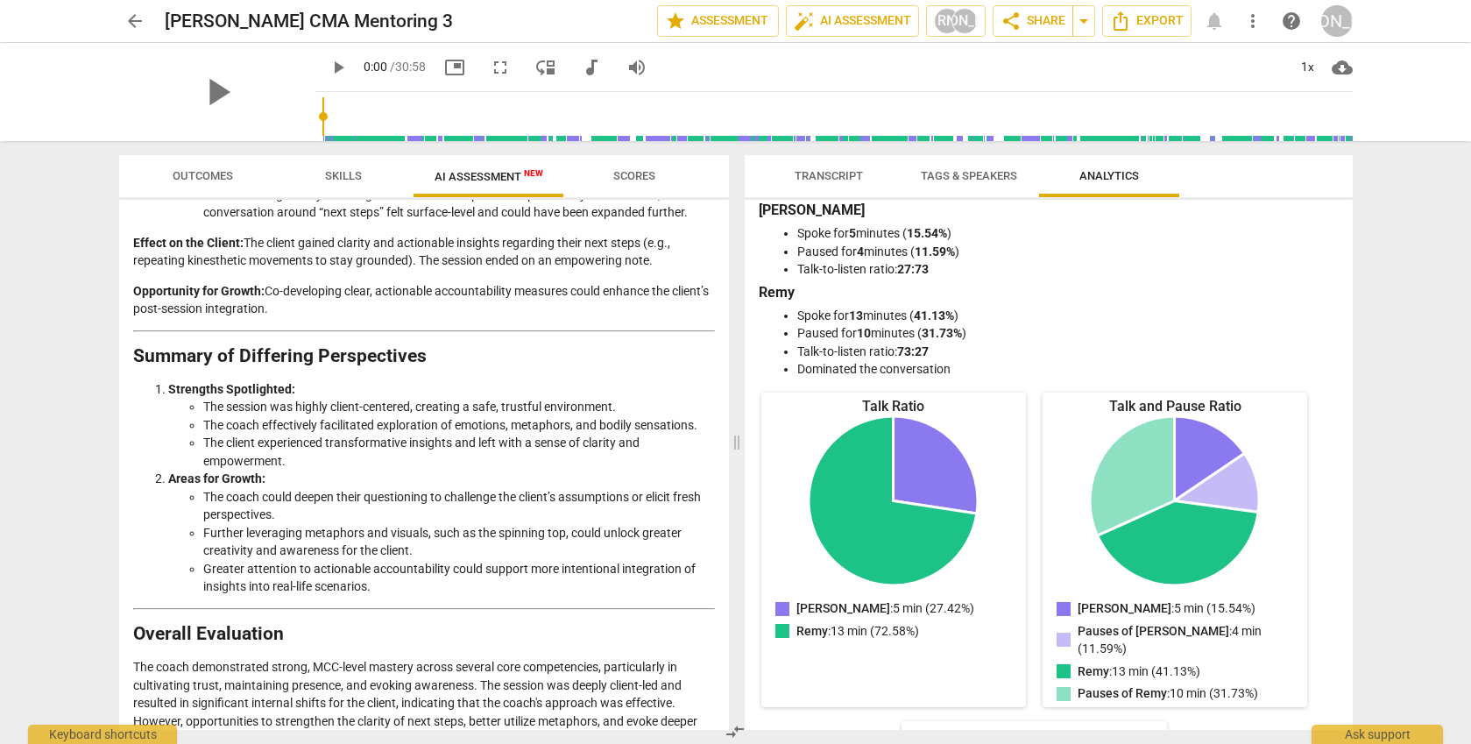
scroll to position [1, 0]
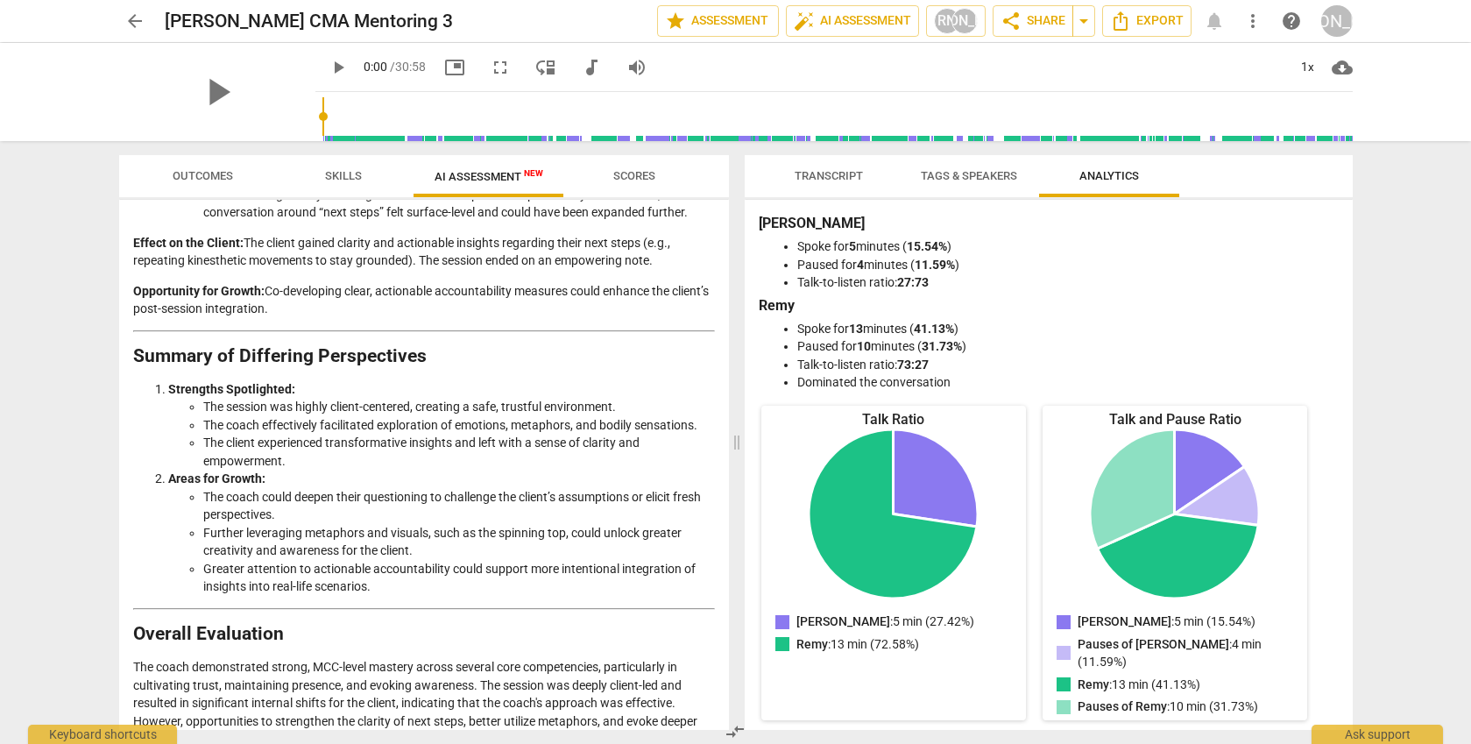
click at [837, 185] on span "Transcript" at bounding box center [829, 177] width 110 height 24
